Goal: Task Accomplishment & Management: Use online tool/utility

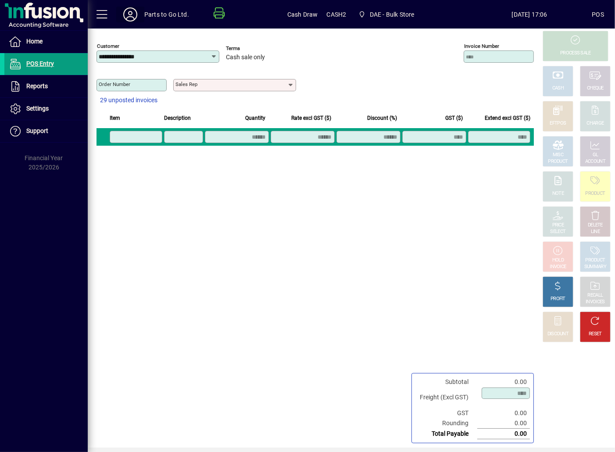
click at [137, 10] on icon at bounding box center [130, 14] width 18 height 14
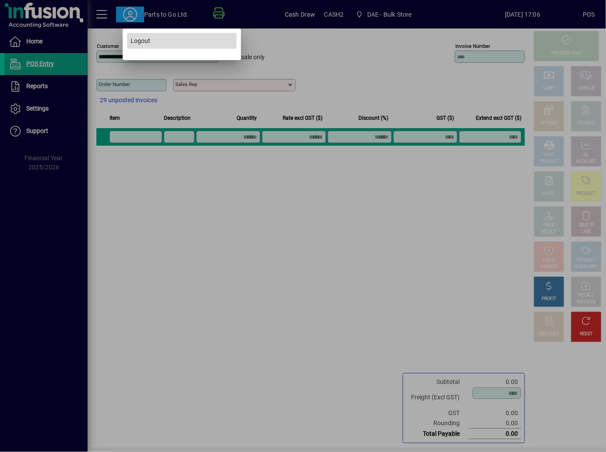
click at [147, 42] on span "Logout" at bounding box center [141, 40] width 20 height 9
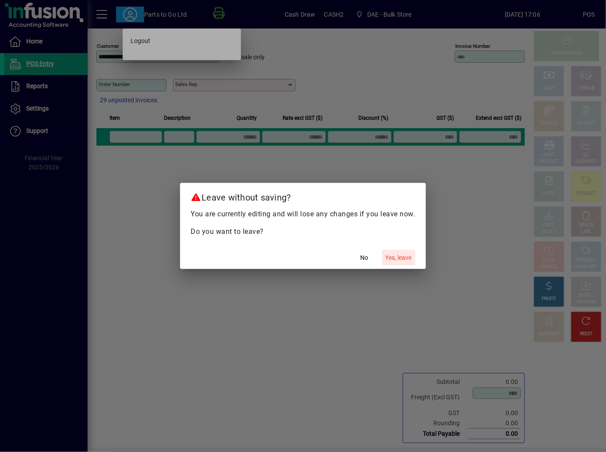
click at [382, 250] on button "Yes, leave" at bounding box center [398, 258] width 33 height 16
